Goal: Check status: Check status

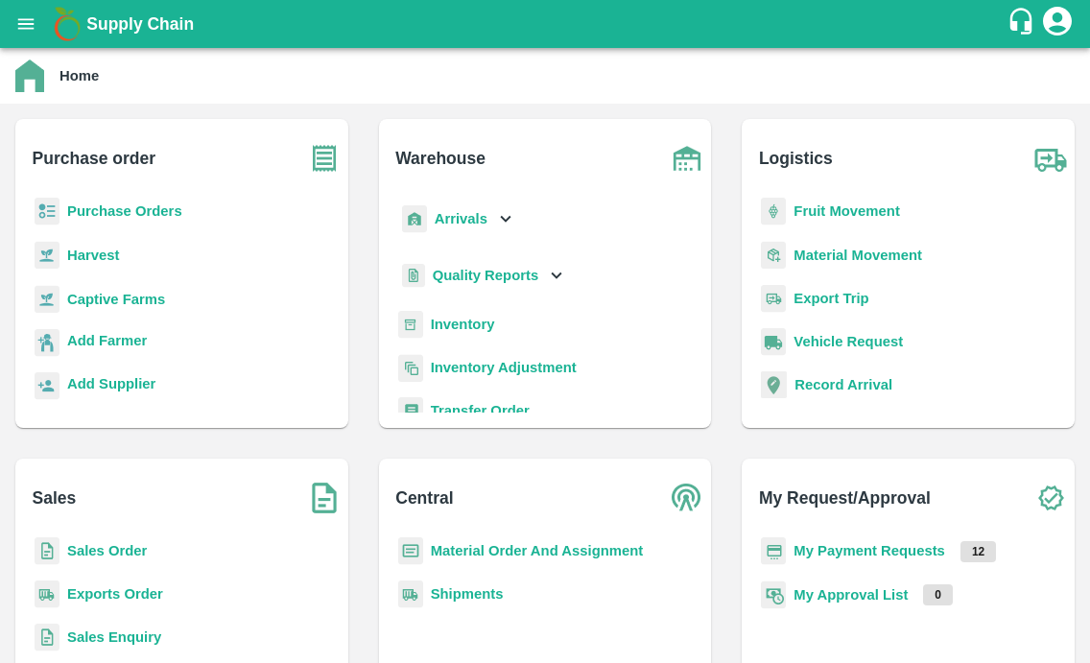
click at [21, 21] on icon "open drawer" at bounding box center [25, 23] width 21 height 21
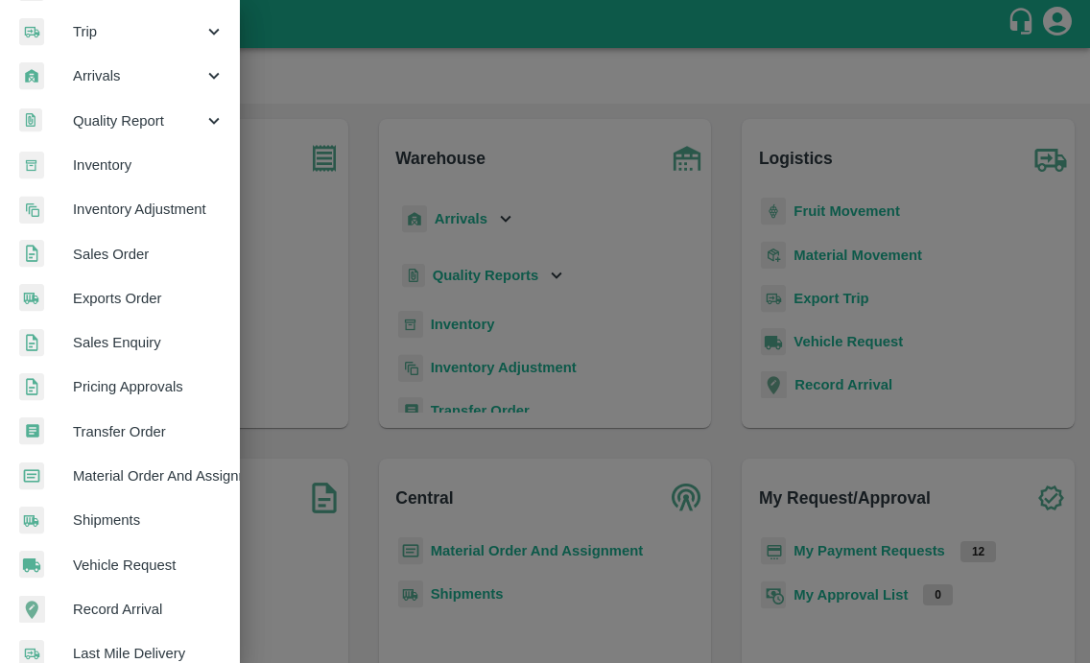
scroll to position [430, 0]
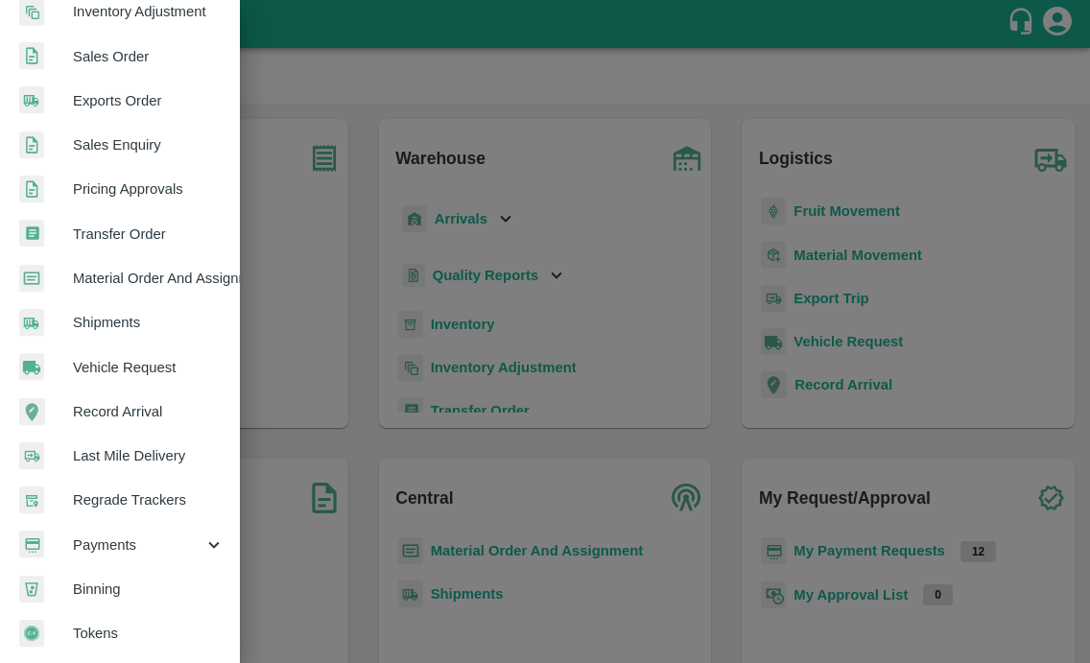
click at [87, 549] on div "Payments" at bounding box center [120, 545] width 240 height 44
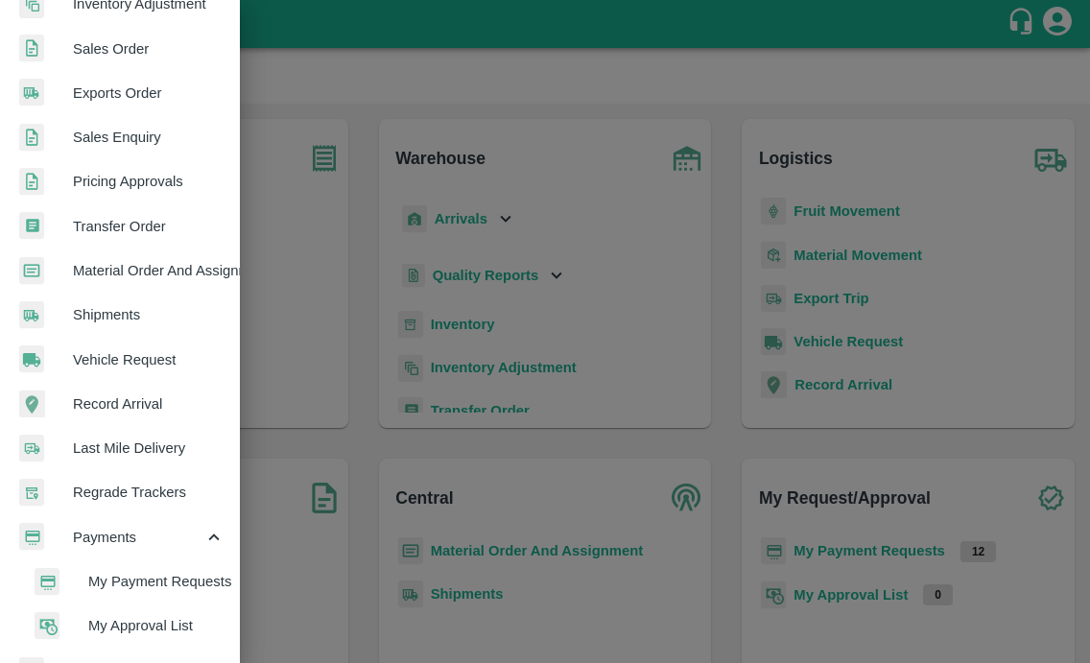
click at [88, 584] on span "My Payment Requests" at bounding box center [156, 581] width 136 height 21
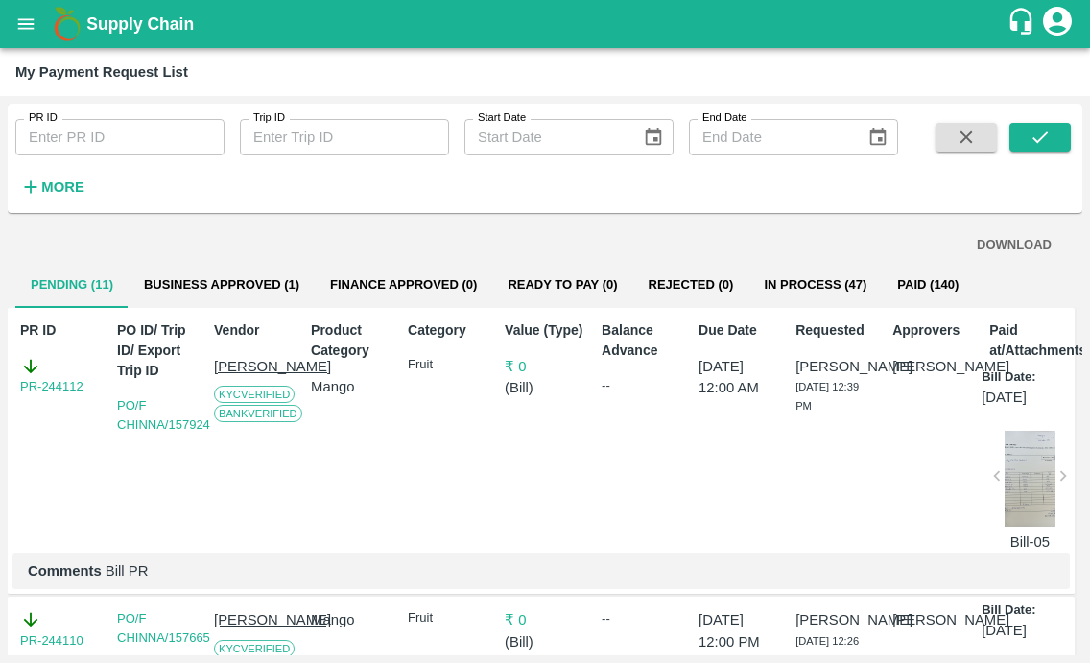
click at [765, 291] on button "In Process (47)" at bounding box center [815, 285] width 133 height 46
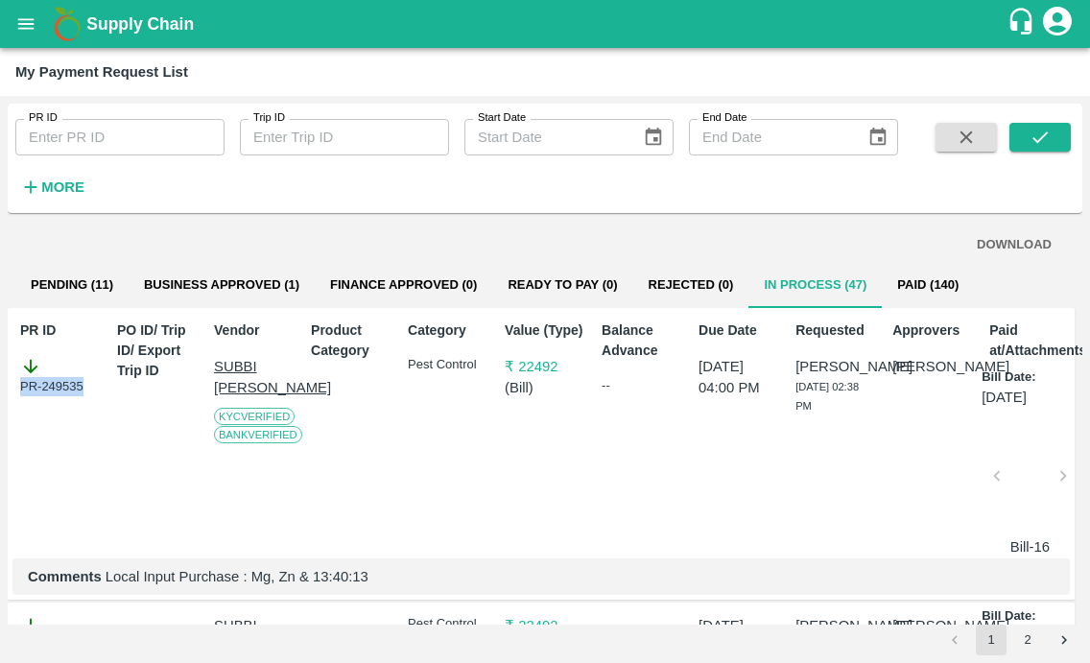
drag, startPoint x: 83, startPoint y: 388, endPoint x: 8, endPoint y: 388, distance: 75.8
click at [8, 388] on div "PR ID PR-249535 PO ID/ Trip ID/ Export Trip ID Vendor [PERSON_NAME] [PERSON_NAM…" at bounding box center [541, 454] width 1067 height 293
copy div "PR-249535"
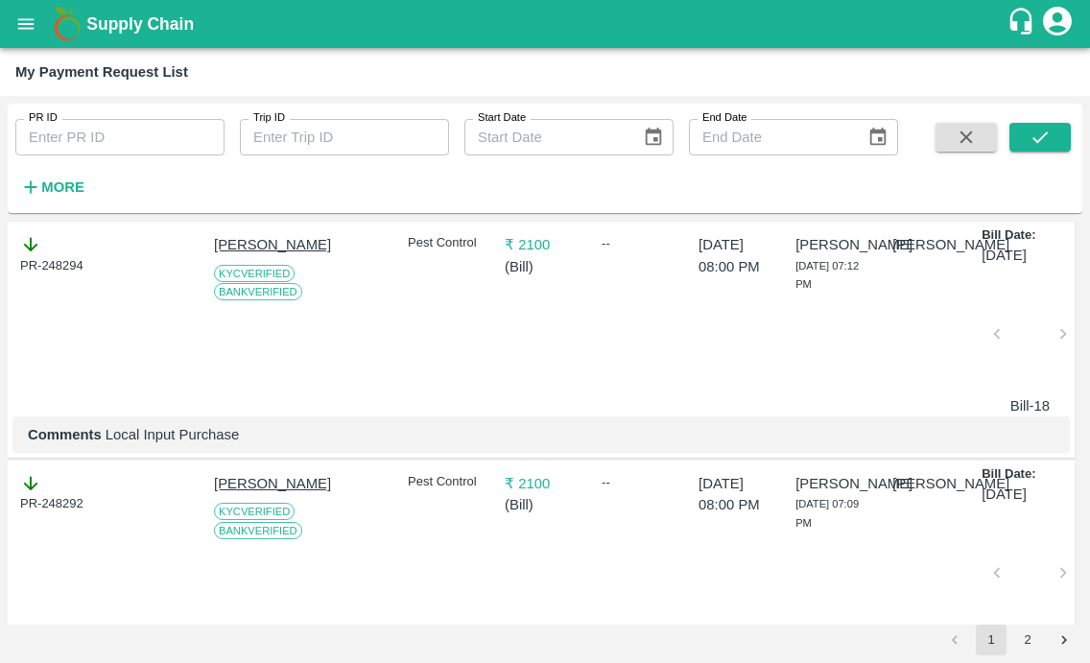
scroll to position [5753, 0]
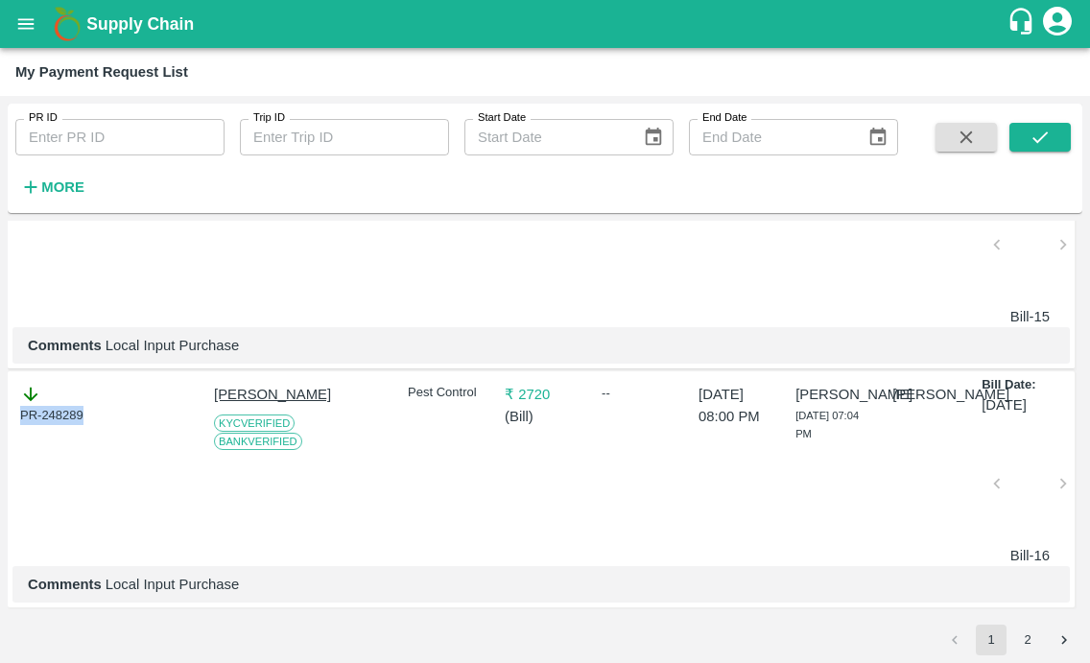
drag, startPoint x: 93, startPoint y: 406, endPoint x: -5, endPoint y: 406, distance: 97.9
click at [0, 406] on html "Supply Chain My Payment Request List PR ID PR ID Trip ID Trip ID Start Date Sta…" at bounding box center [545, 331] width 1090 height 663
copy div "PR-248289"
